Goal: Find specific page/section: Find specific page/section

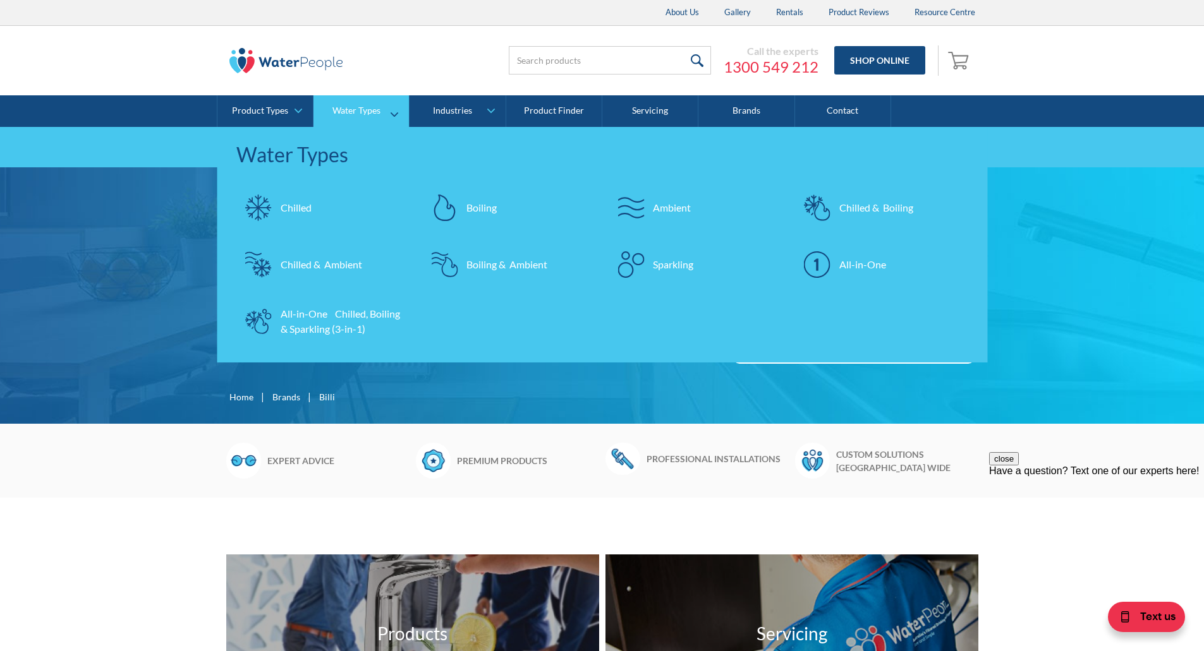
click at [305, 208] on div "Chilled" at bounding box center [296, 207] width 31 height 15
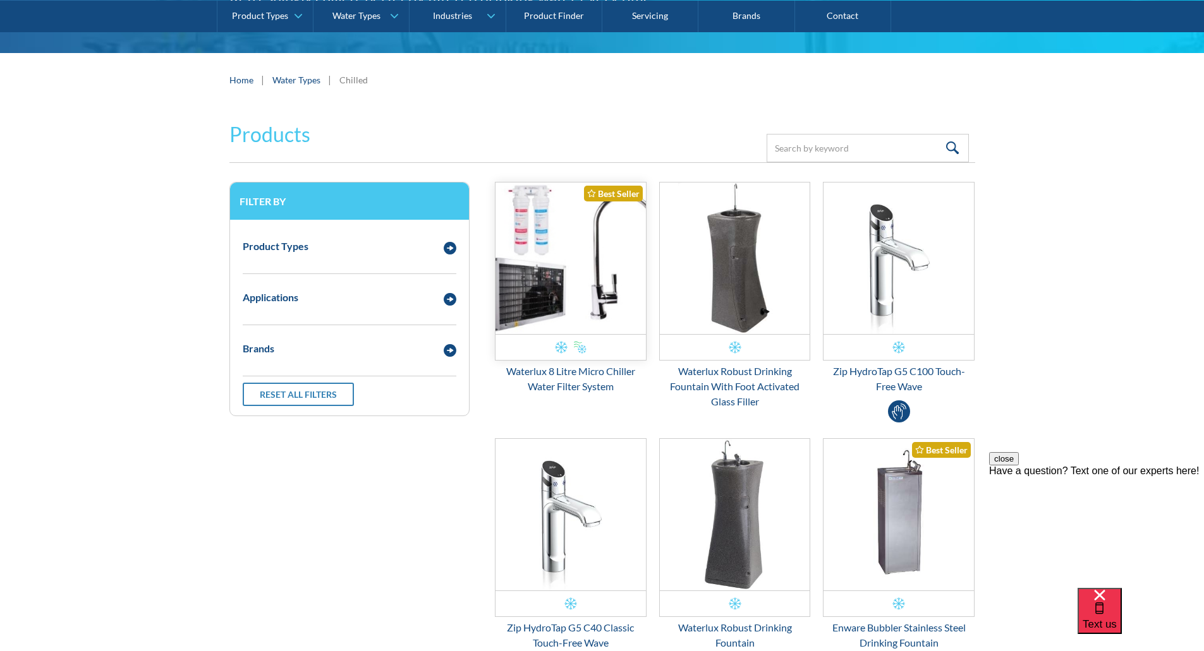
scroll to position [190, 0]
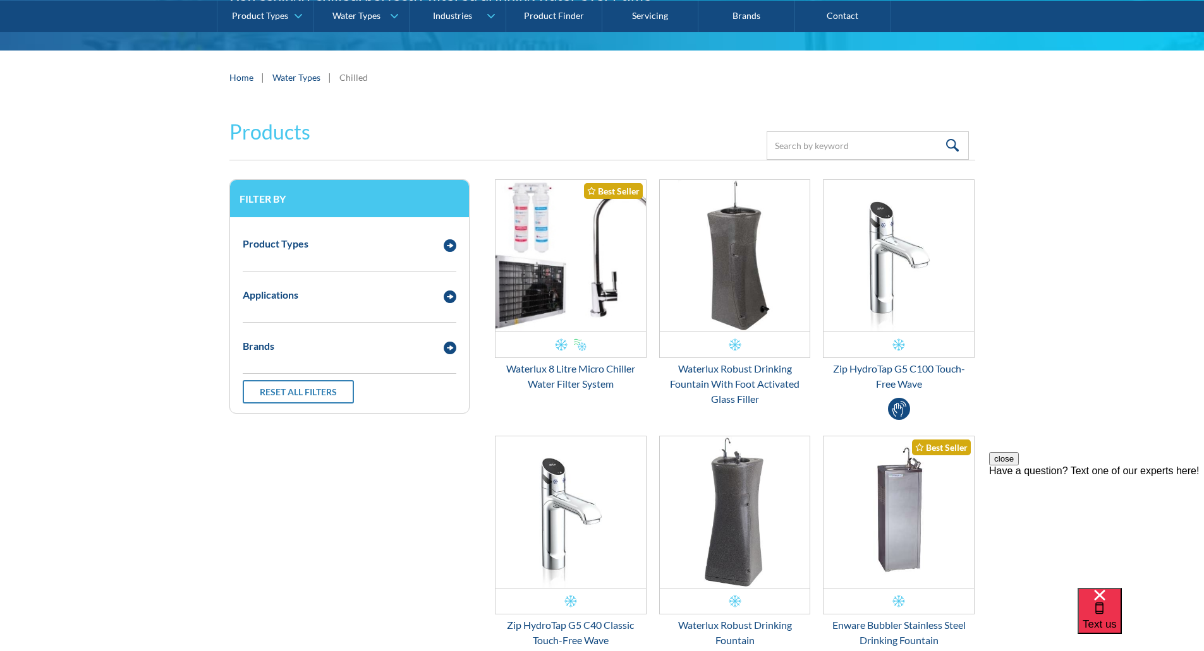
click at [306, 249] on div "Product Types" at bounding box center [276, 243] width 66 height 15
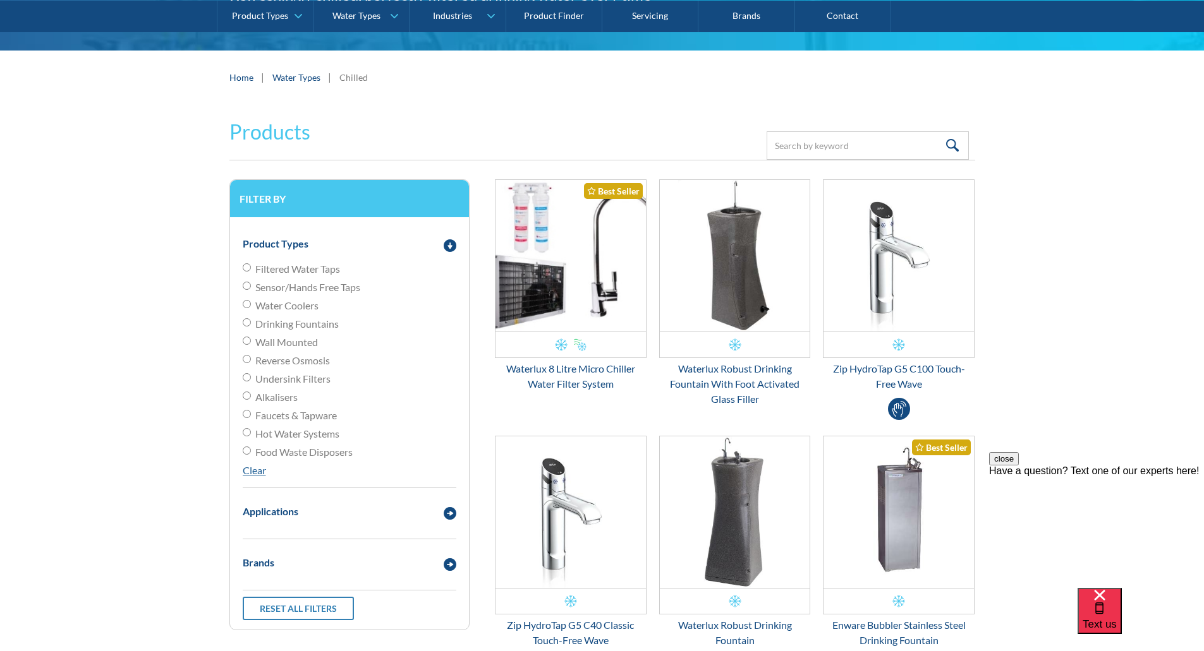
click at [248, 265] on input "Filtered Water Taps" at bounding box center [247, 267] width 8 height 8
radio input "true"
